Goal: Obtain resource: Download file/media

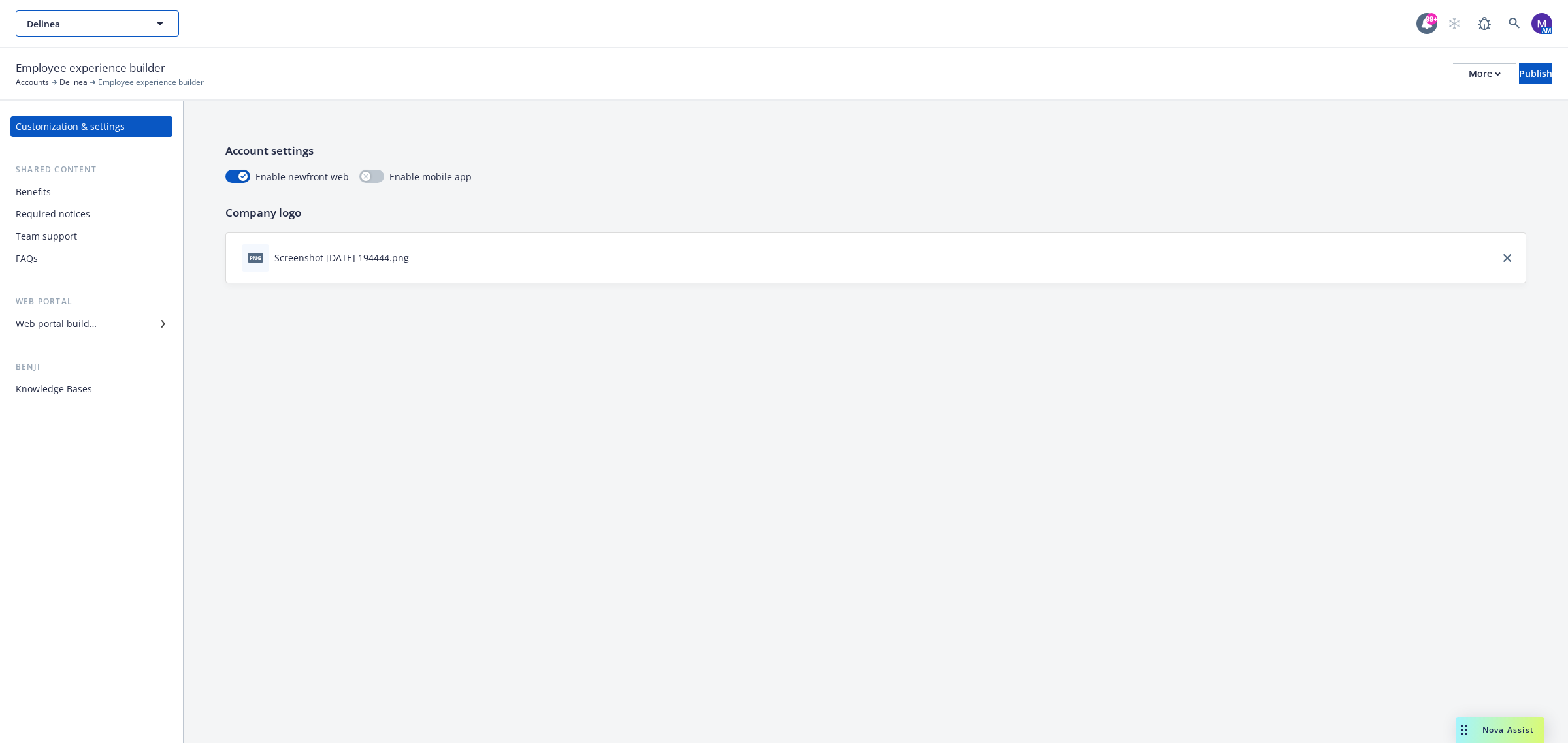
click at [99, 24] on span "Delinea" at bounding box center [83, 23] width 113 height 14
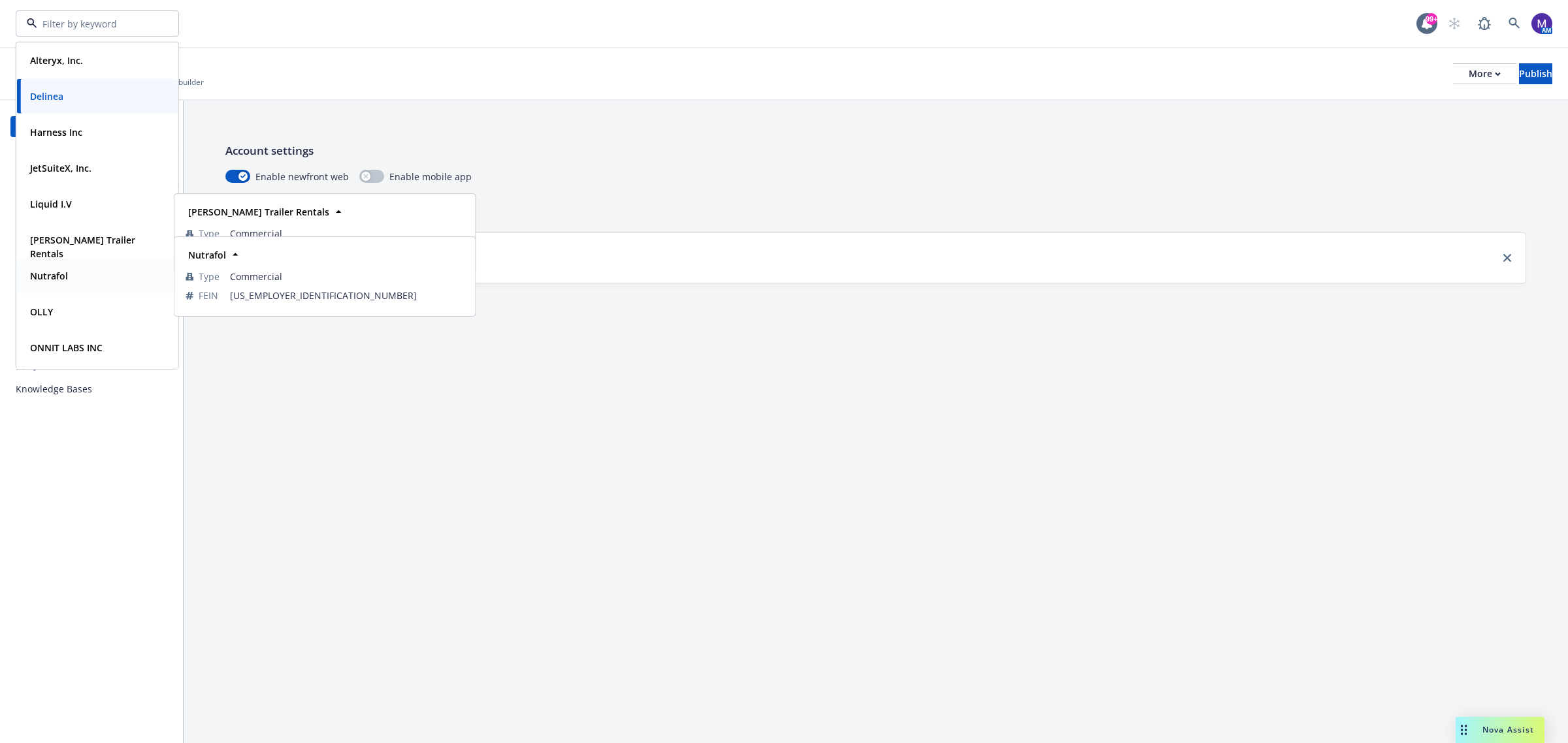
click at [77, 273] on div "Nutrafol" at bounding box center [97, 276] width 145 height 19
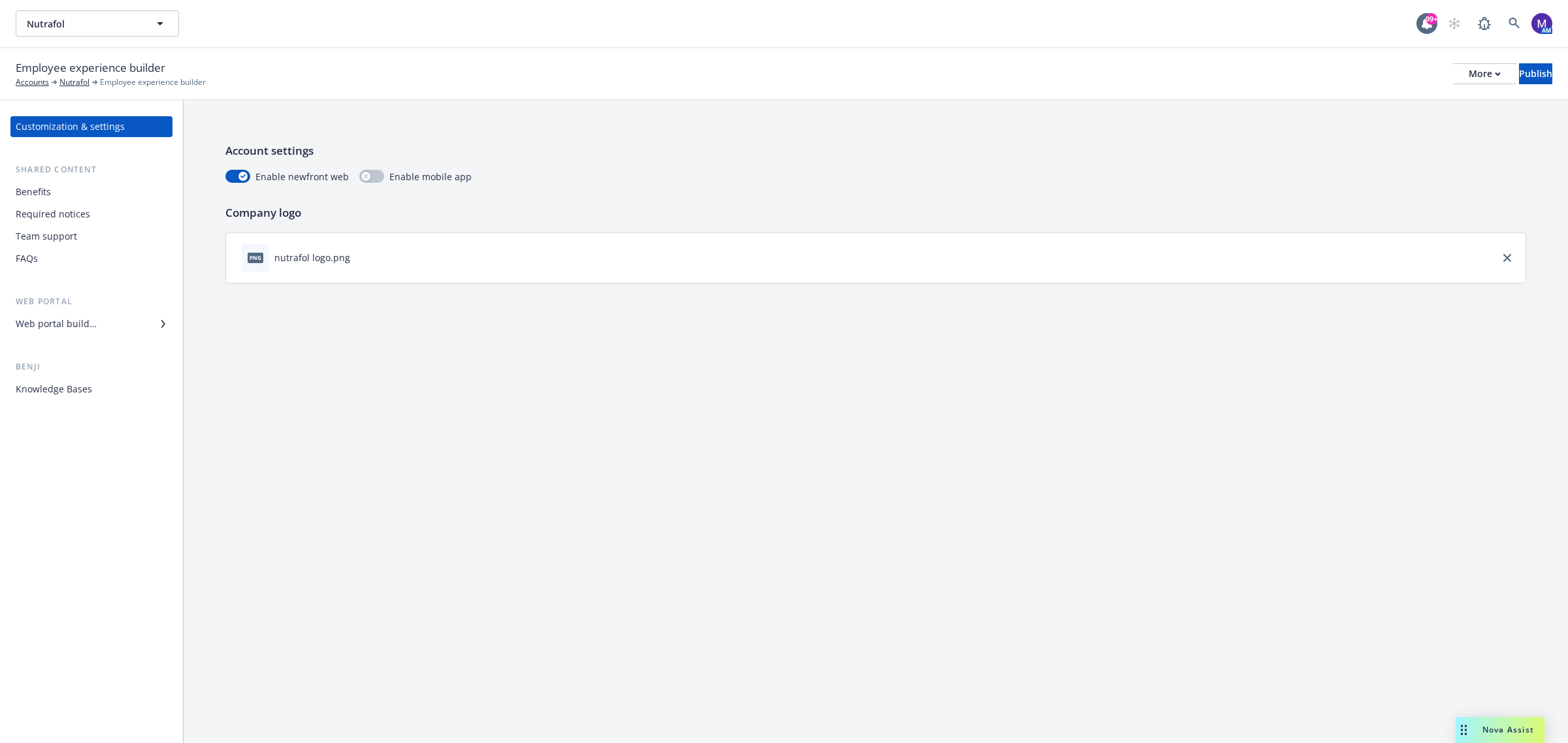
click at [28, 195] on div "Benefits" at bounding box center [33, 192] width 35 height 21
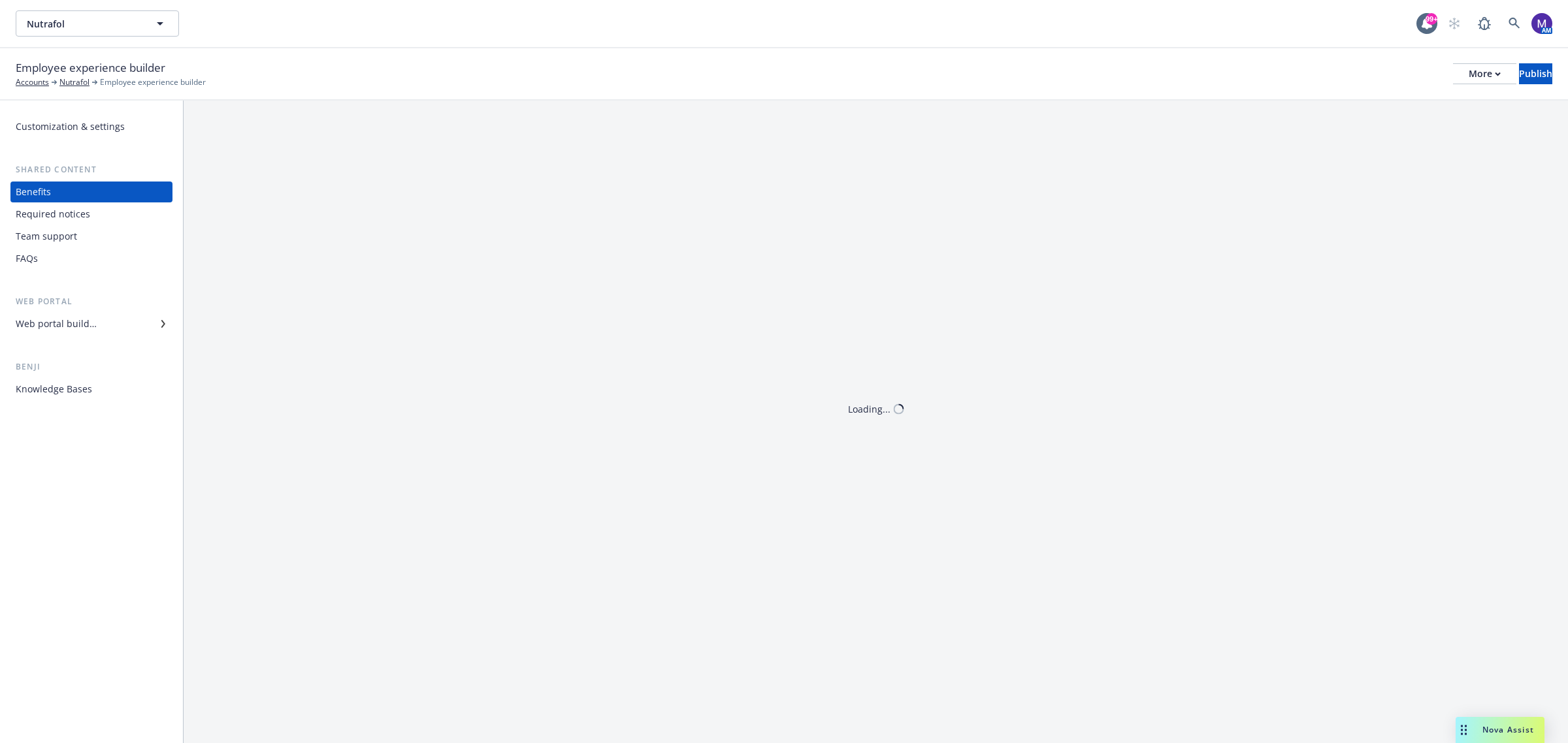
click at [47, 217] on div "Required notices" at bounding box center [52, 214] width 74 height 21
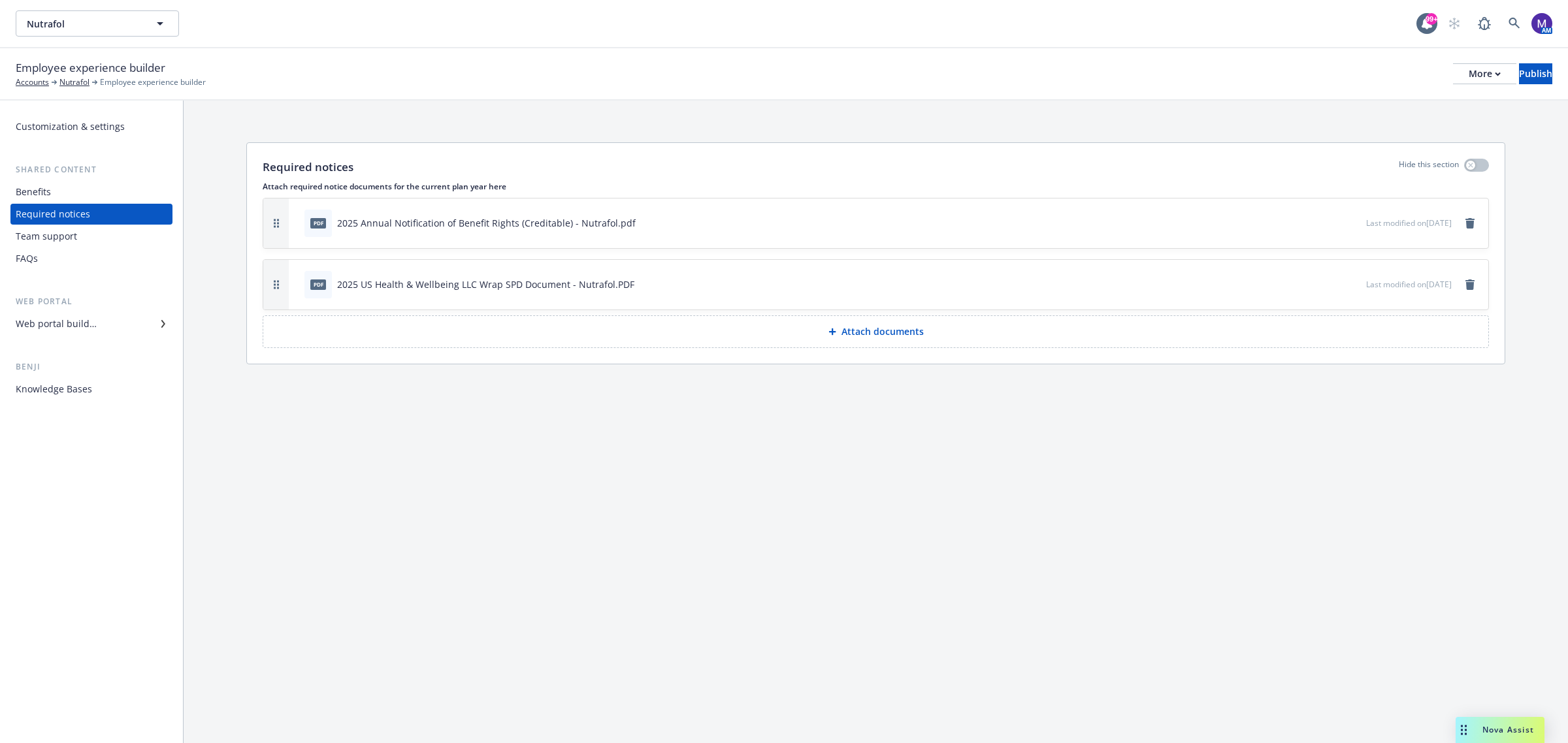
click at [1326, 222] on button "download file" at bounding box center [1332, 222] width 13 height 13
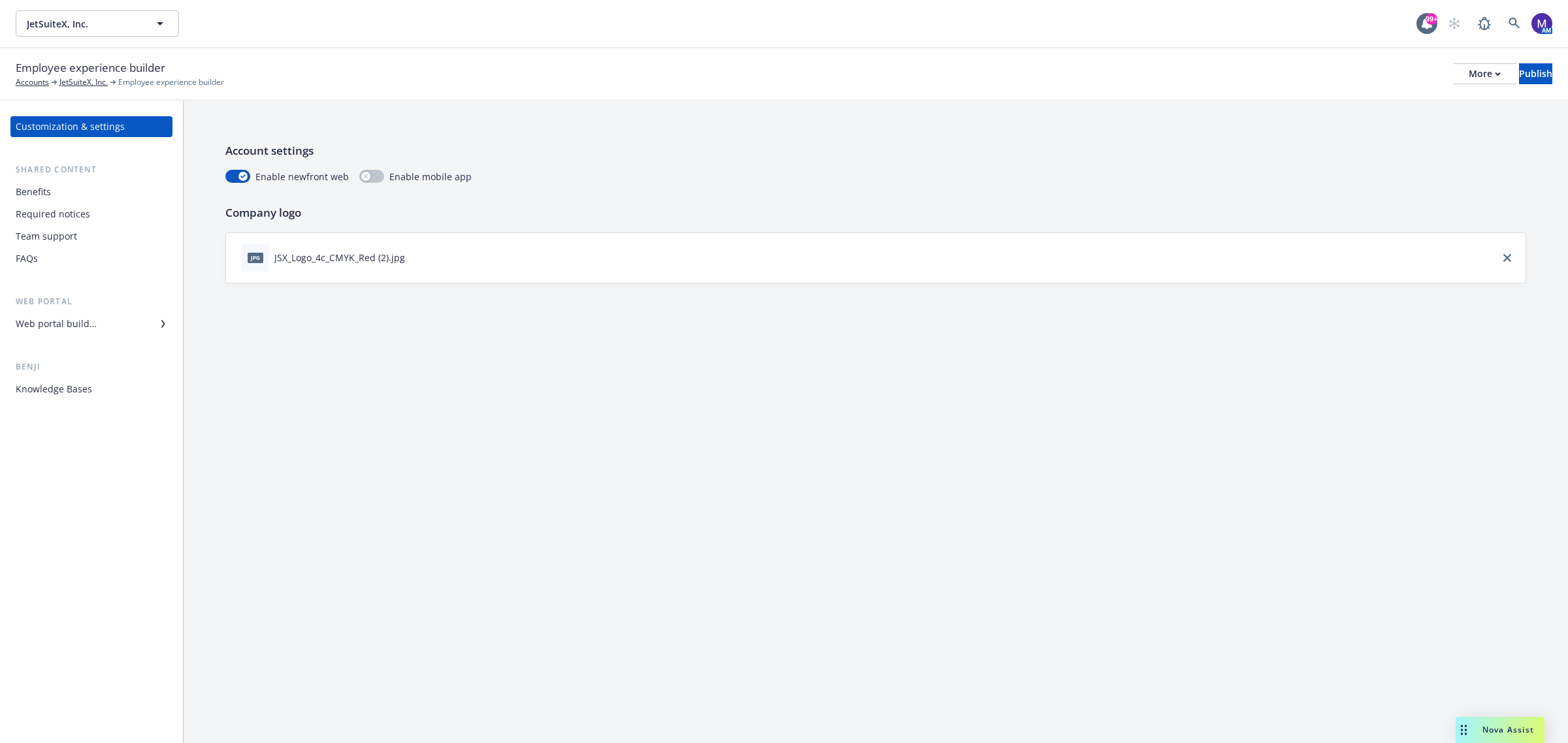
click at [67, 217] on div "Required notices" at bounding box center [52, 214] width 74 height 21
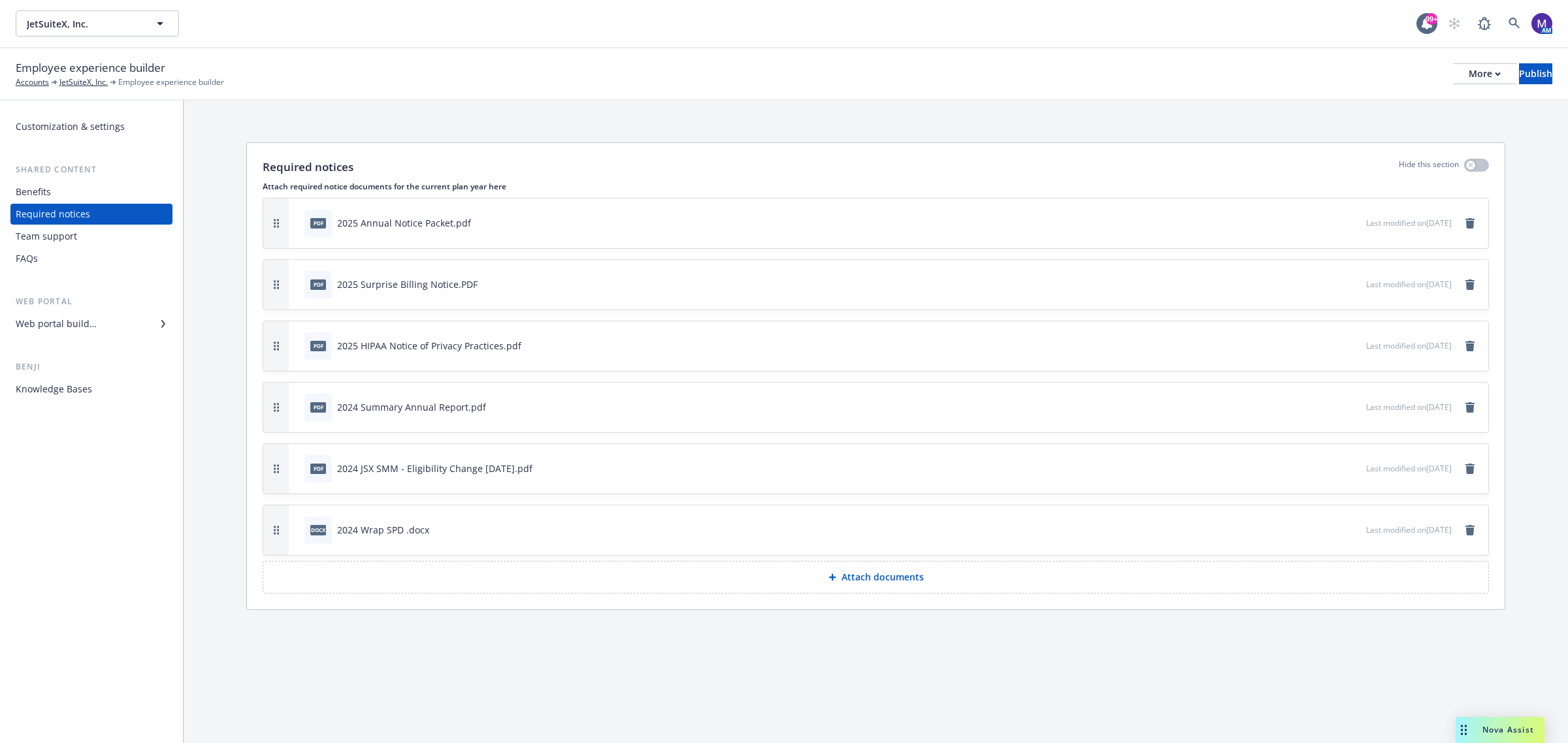
click at [1327, 531] on icon "download file" at bounding box center [1332, 529] width 10 height 10
click at [1327, 465] on icon "download file" at bounding box center [1332, 467] width 10 height 10
